Goal: Information Seeking & Learning: Learn about a topic

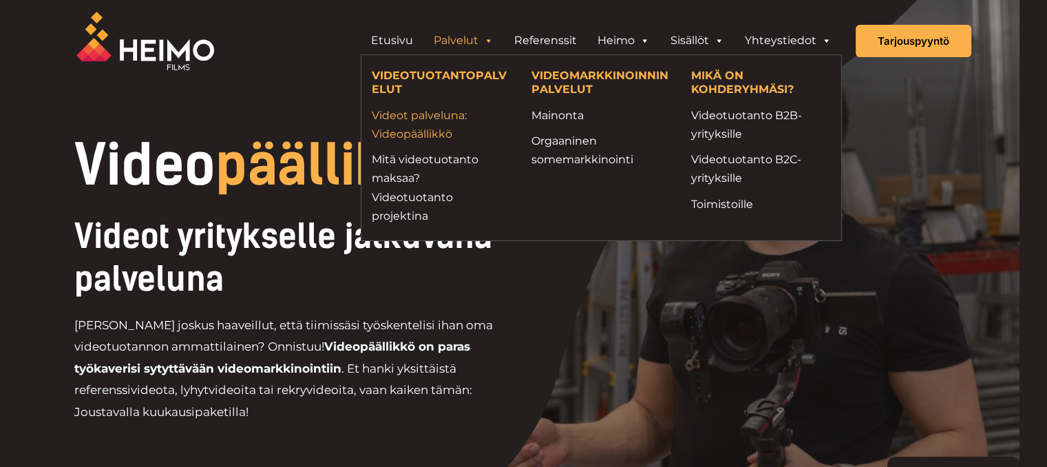
click at [453, 116] on link "Videot palveluna: Videopäällikkö" at bounding box center [441, 124] width 139 height 37
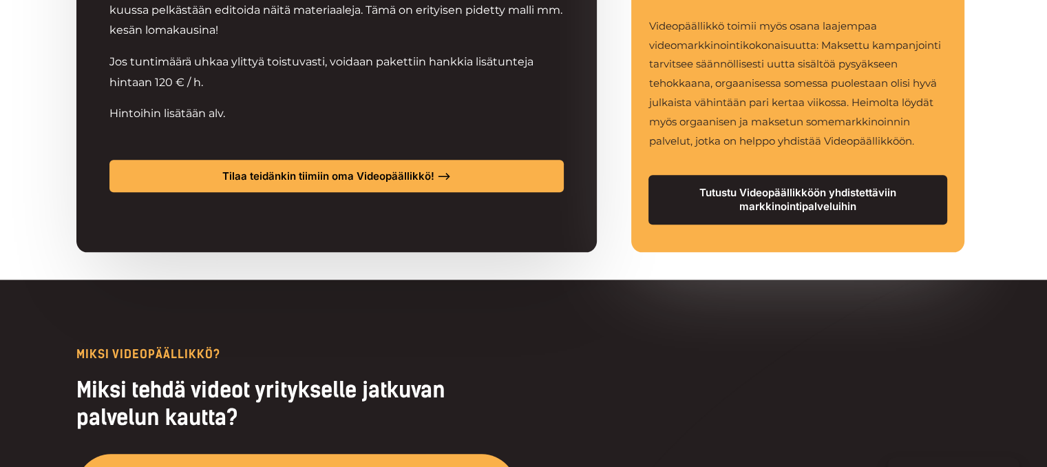
scroll to position [1377, 0]
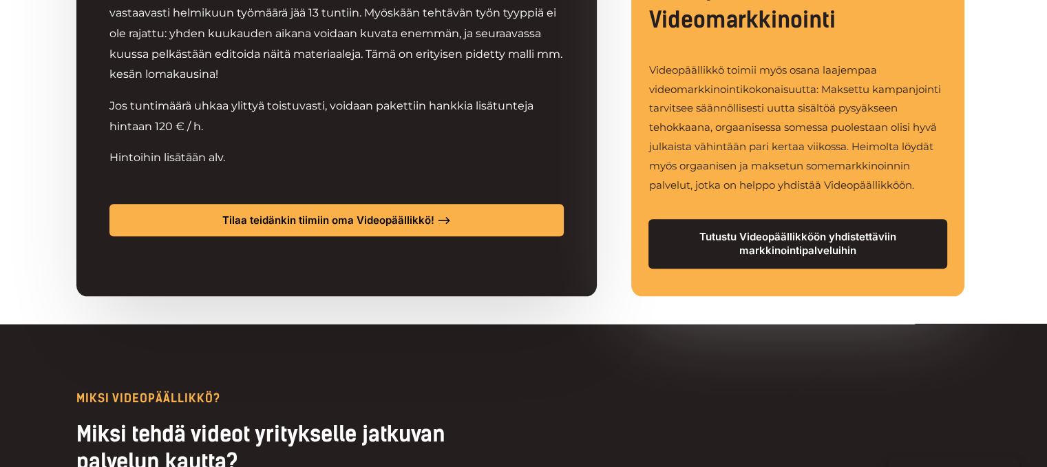
click at [774, 243] on span "Tutustu Videopäällikköön yhdistettäviin markkinointipalveluihin" at bounding box center [797, 244] width 254 height 28
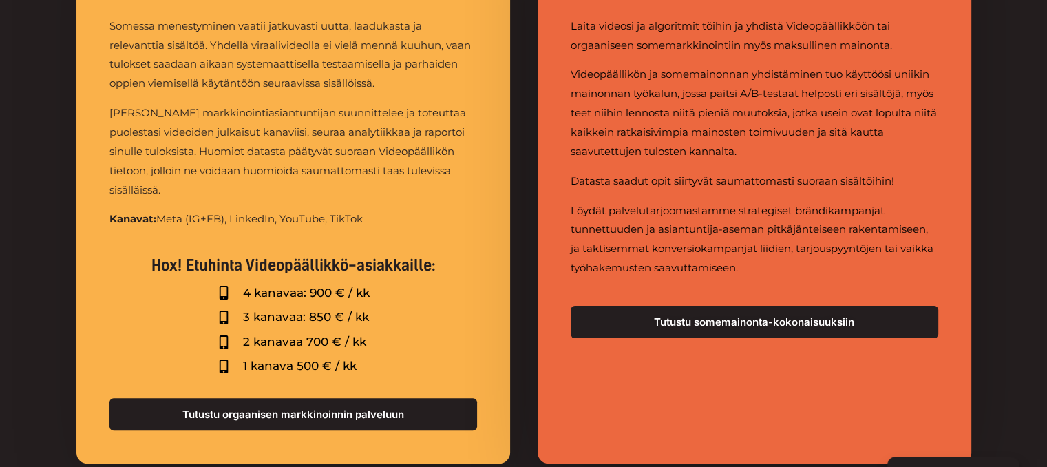
scroll to position [5497, 0]
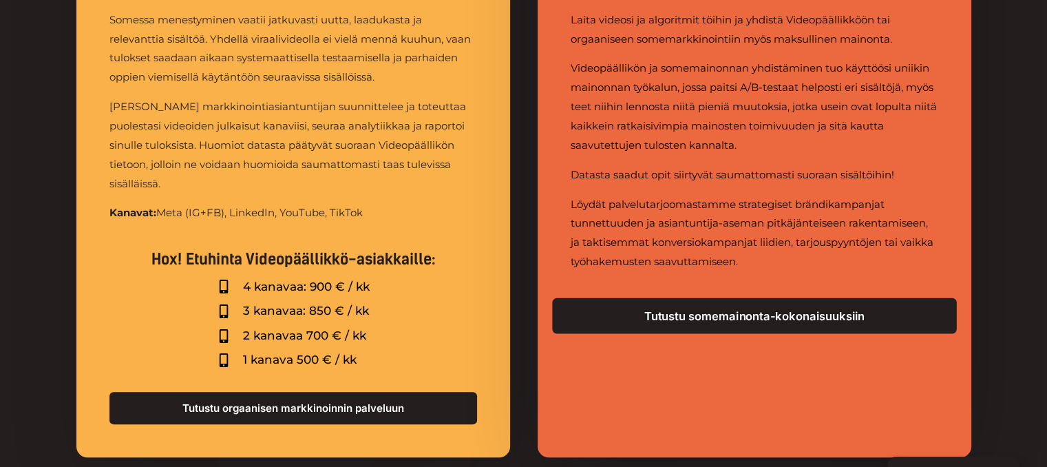
click at [745, 315] on span "Tutustu somemainonta-kokonaisuuksiin" at bounding box center [754, 316] width 356 height 12
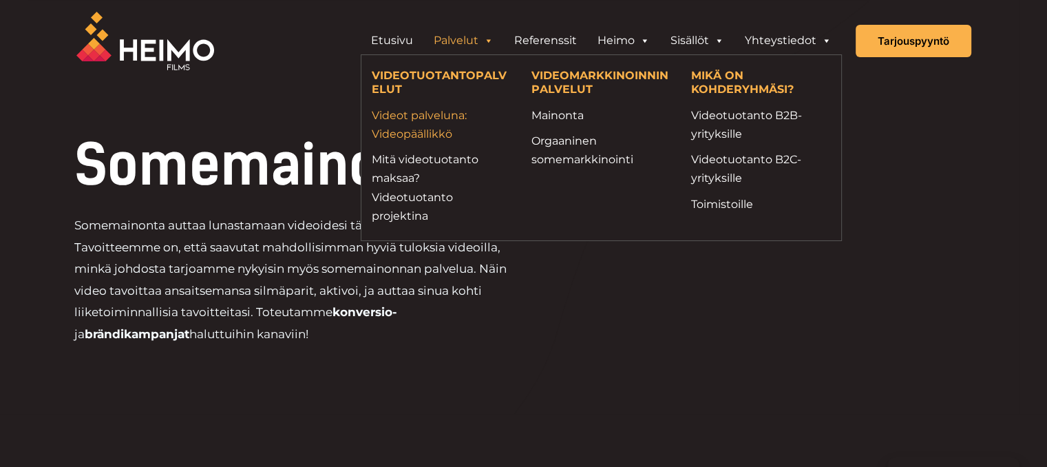
click at [432, 125] on link "Videot palveluna: Videopäällikkö" at bounding box center [441, 124] width 139 height 37
